Goal: Use online tool/utility: Use online tool/utility

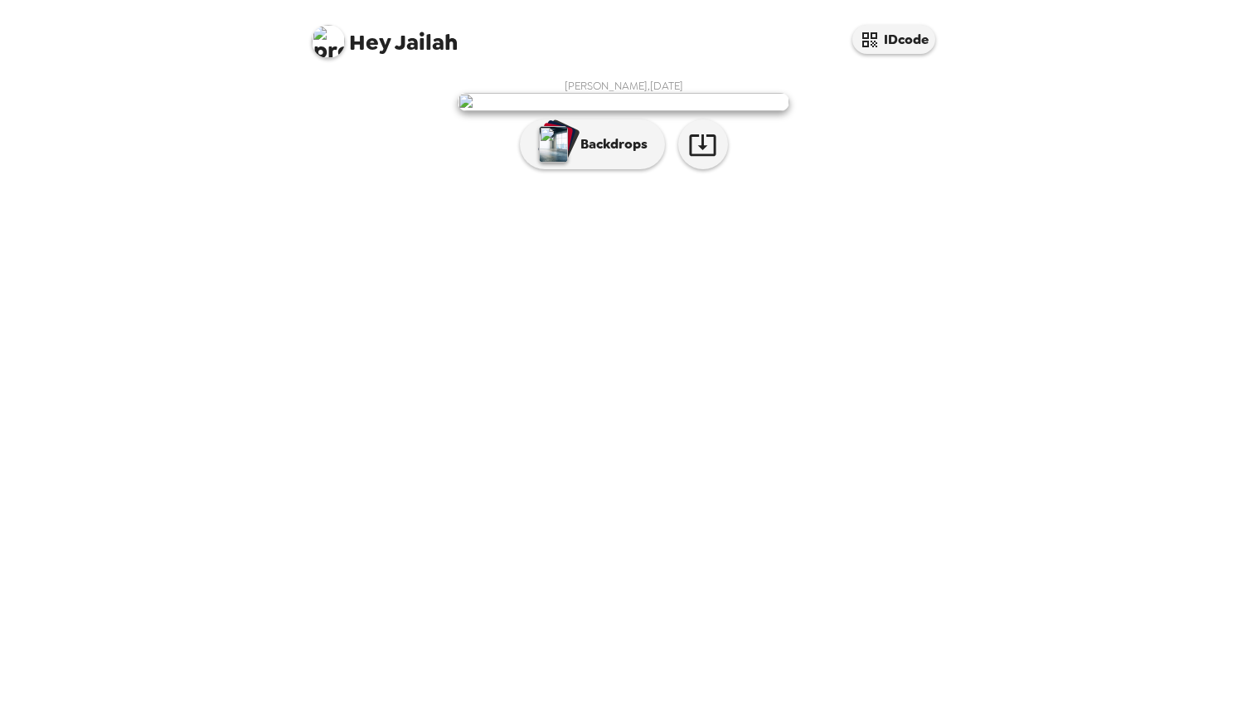
click at [328, 46] on img at bounding box center [328, 41] width 33 height 33
click at [594, 114] on div at bounding box center [623, 360] width 1247 height 720
click at [563, 162] on img "button" at bounding box center [553, 144] width 29 height 36
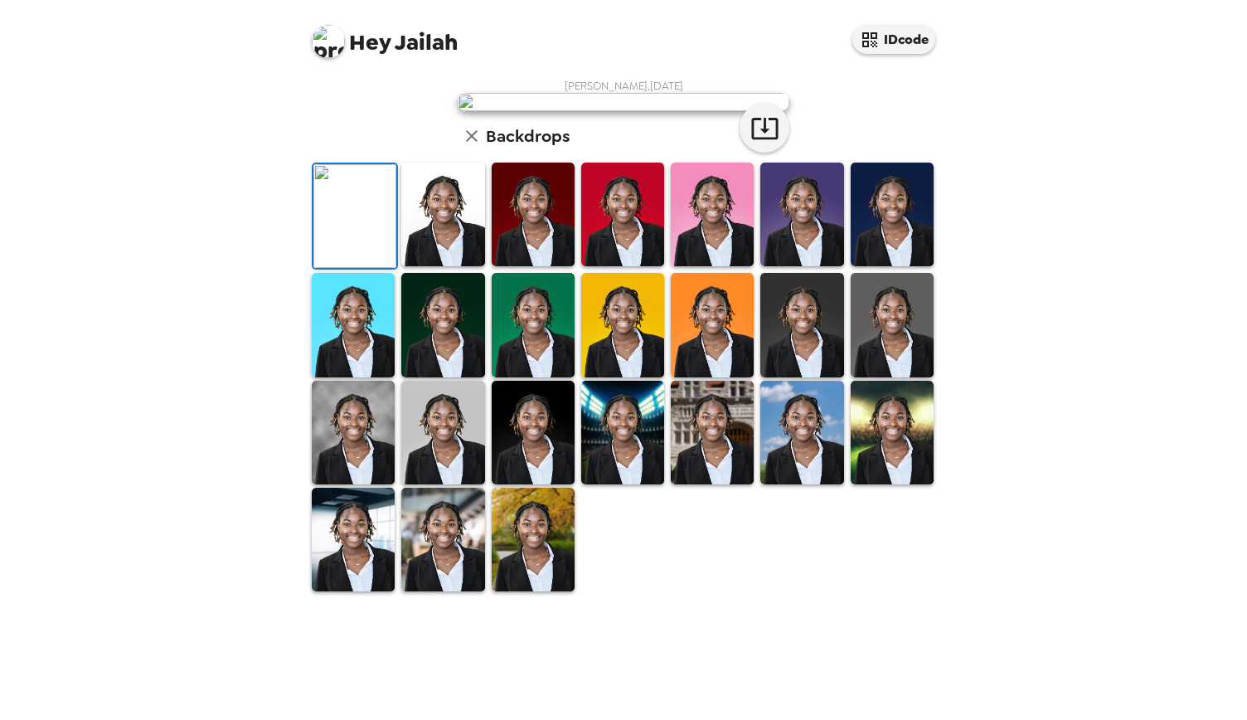
scroll to position [285, 0]
click at [532, 266] on img at bounding box center [533, 214] width 83 height 104
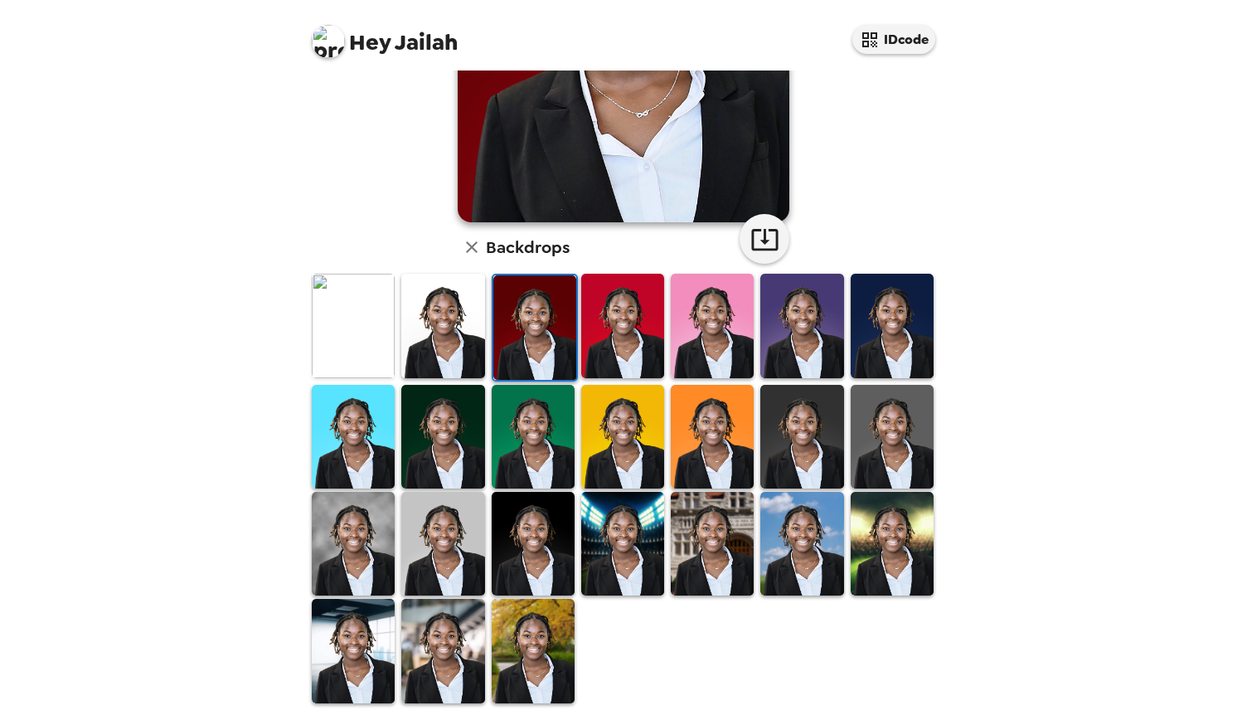
scroll to position [0, 0]
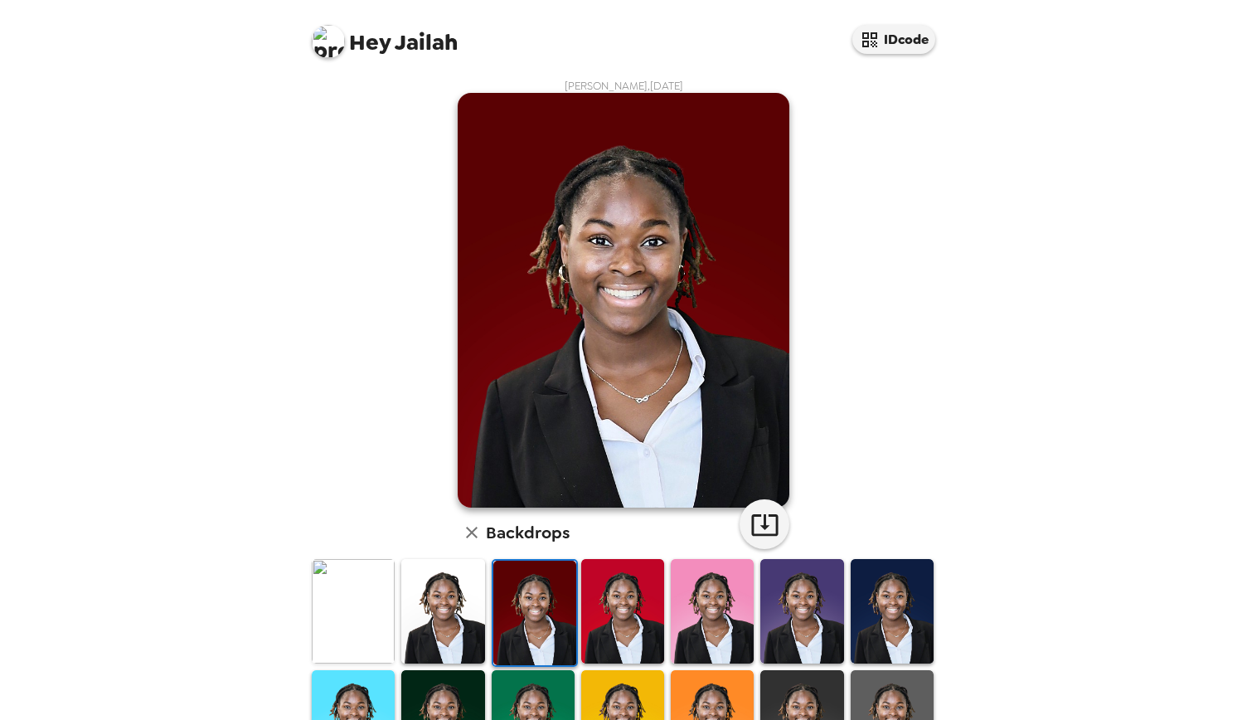
click at [874, 617] on img at bounding box center [892, 611] width 83 height 104
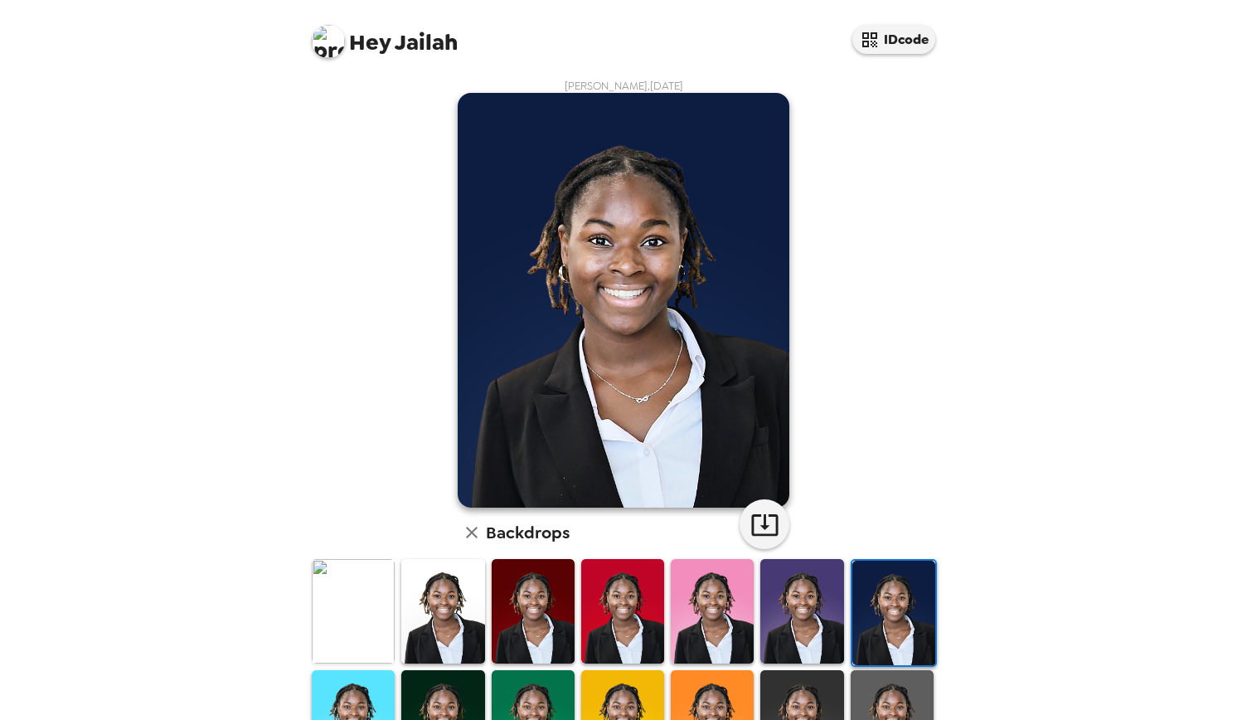
click at [451, 609] on img at bounding box center [442, 611] width 83 height 104
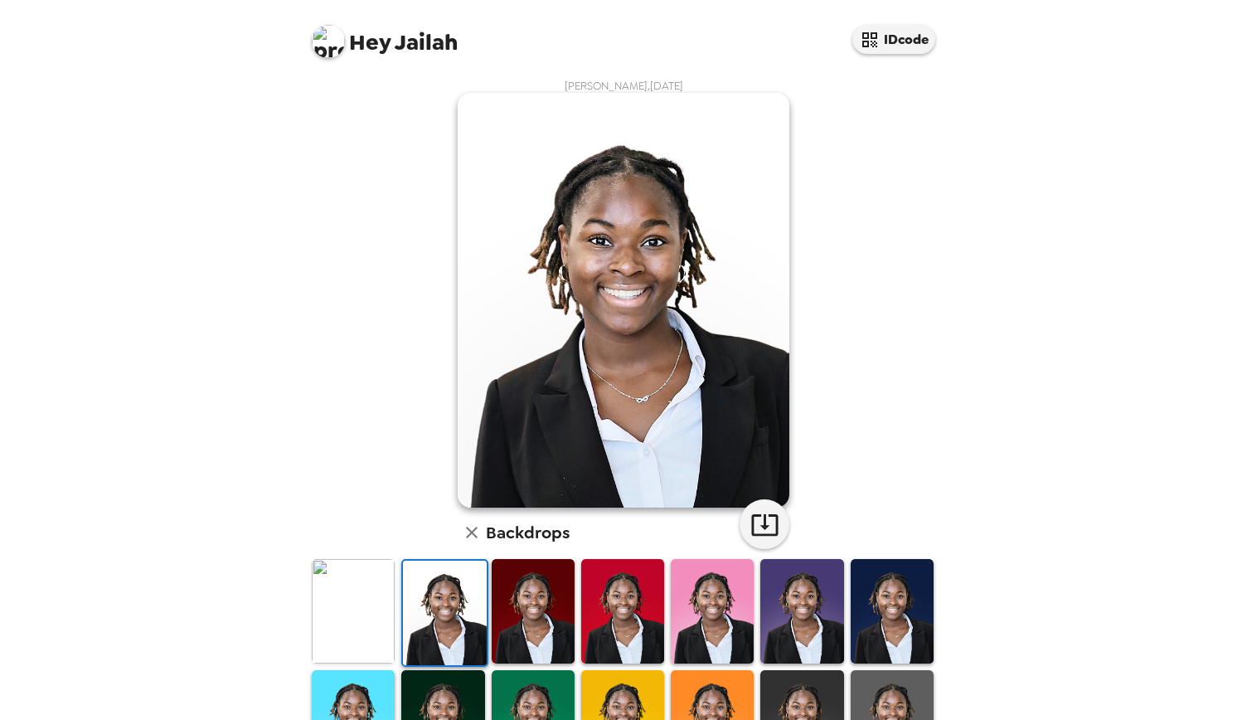
click at [546, 594] on img at bounding box center [533, 611] width 83 height 104
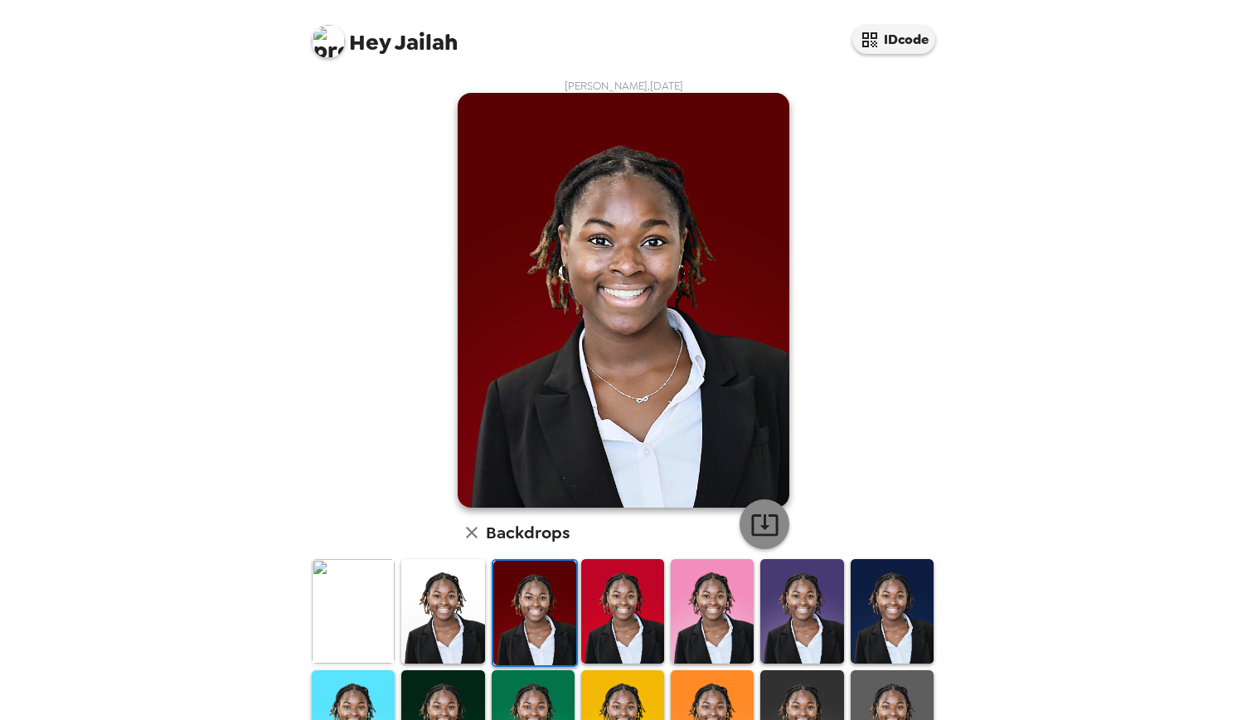
click at [774, 526] on button "button" at bounding box center [765, 524] width 50 height 50
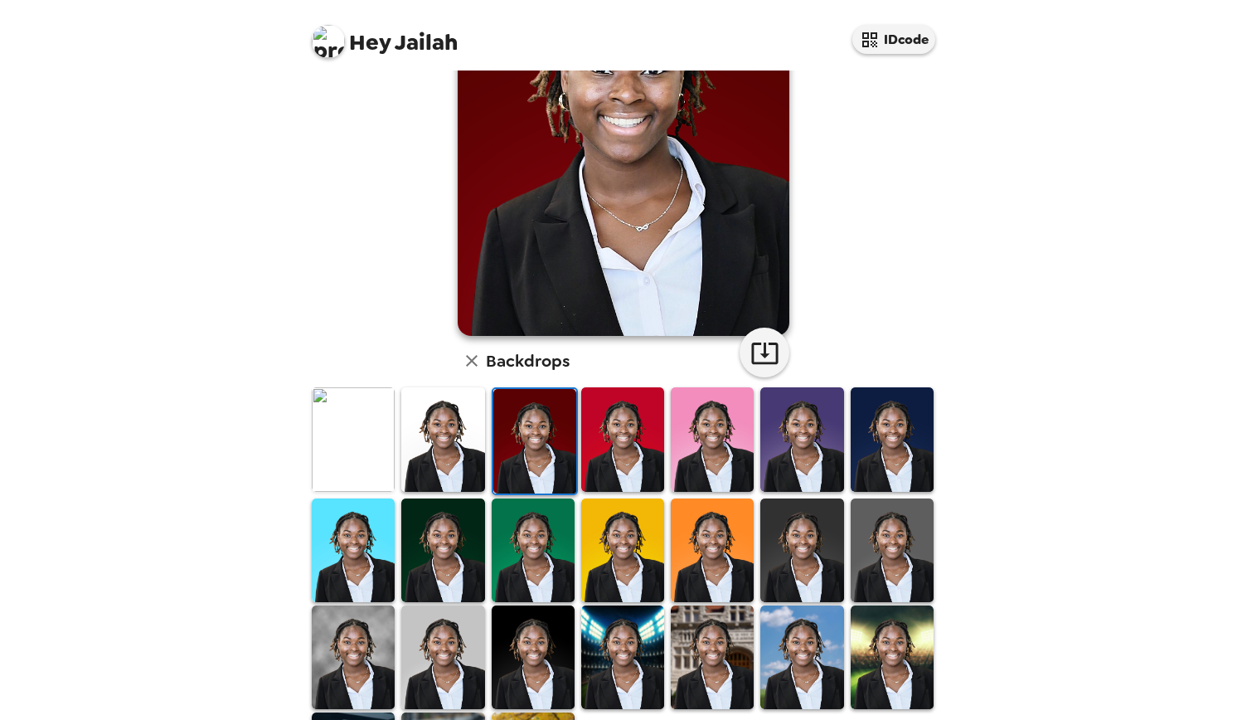
click at [461, 536] on img at bounding box center [442, 550] width 83 height 104
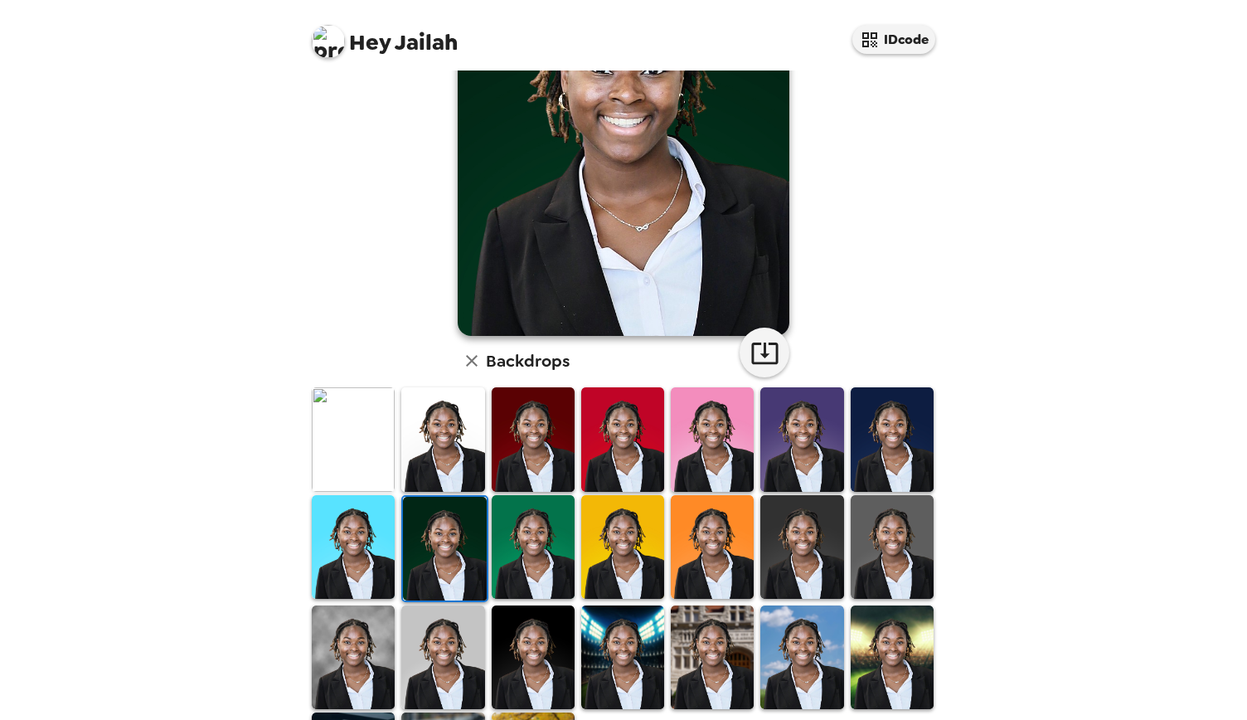
click at [421, 535] on img at bounding box center [444, 549] width 83 height 104
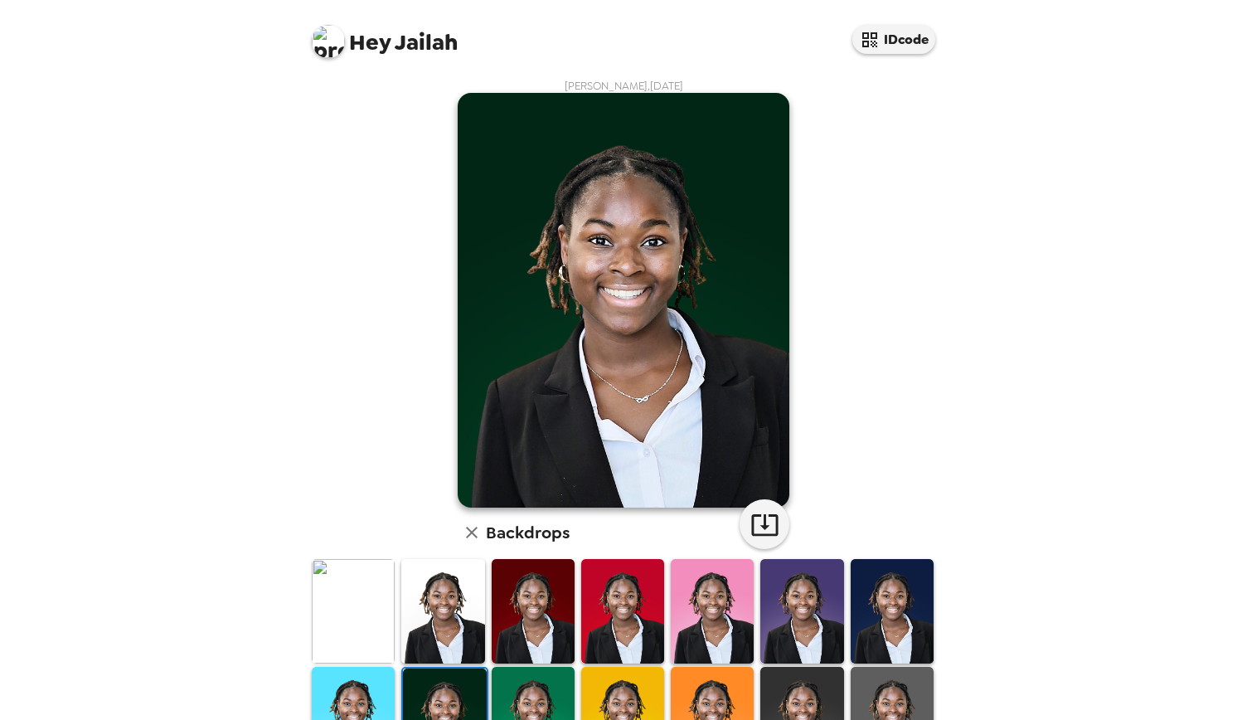
click at [847, 577] on div at bounding box center [892, 610] width 90 height 107
click at [880, 581] on img at bounding box center [892, 611] width 83 height 104
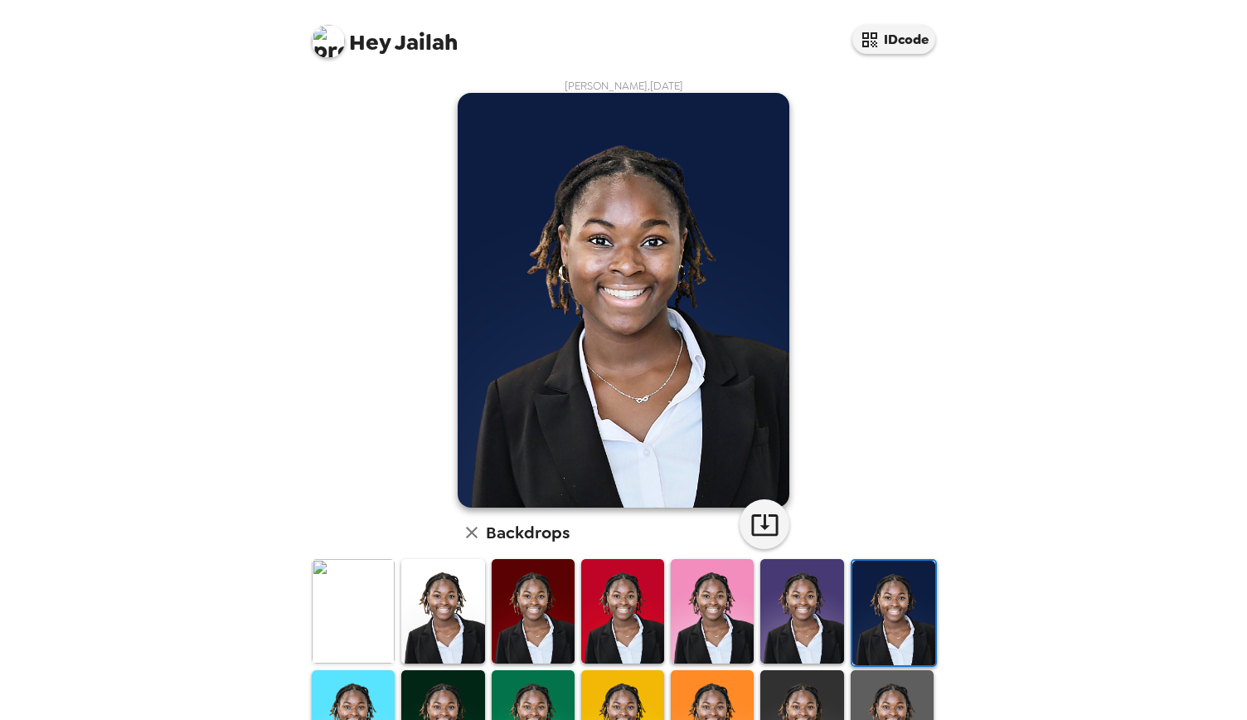
click at [368, 583] on img at bounding box center [353, 611] width 83 height 104
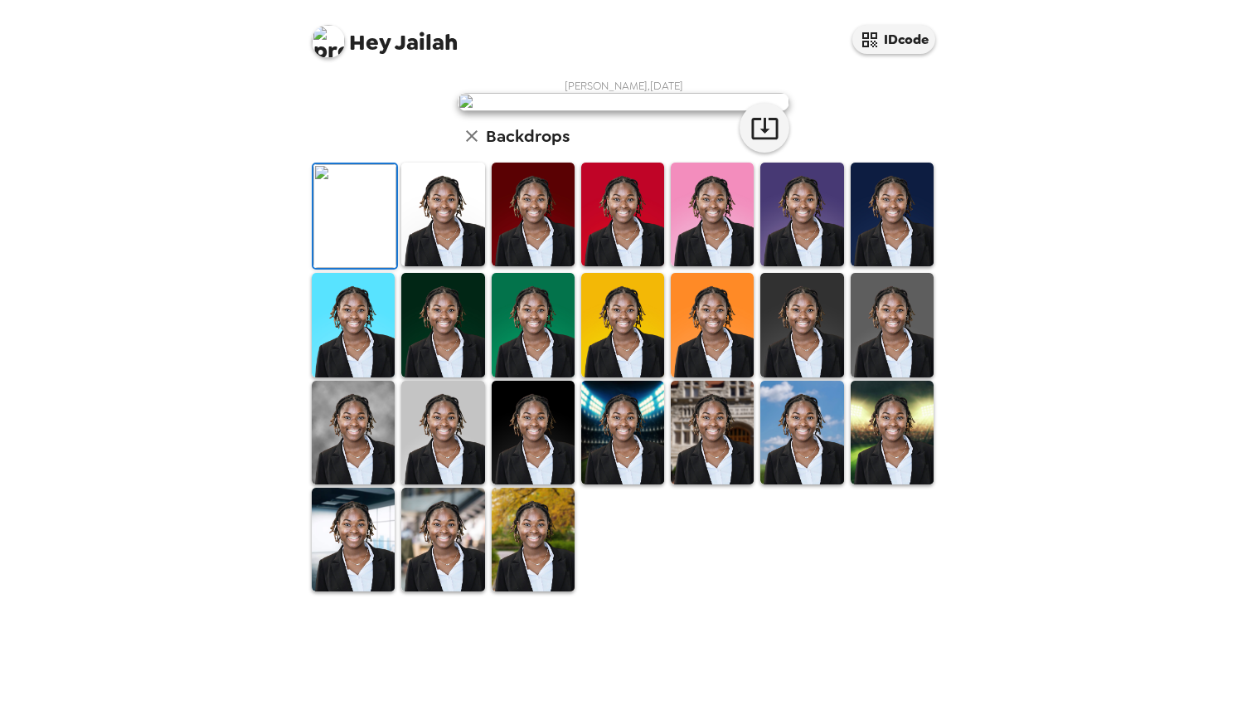
scroll to position [56, 0]
